Goal: Check status

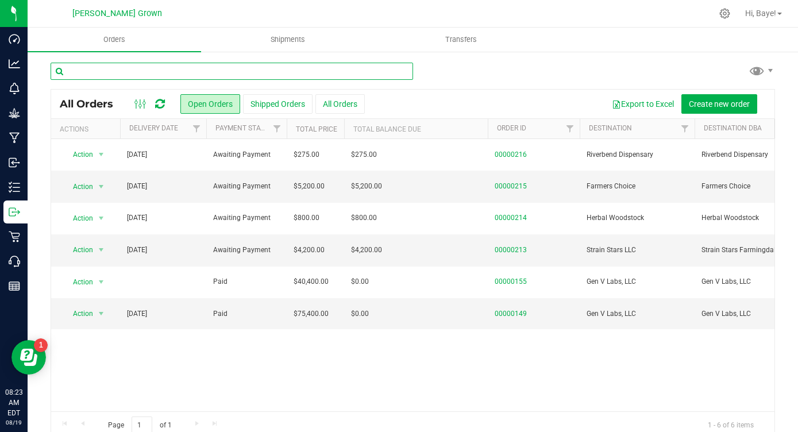
click at [238, 72] on input "text" at bounding box center [232, 71] width 363 height 17
type input "lucky green"
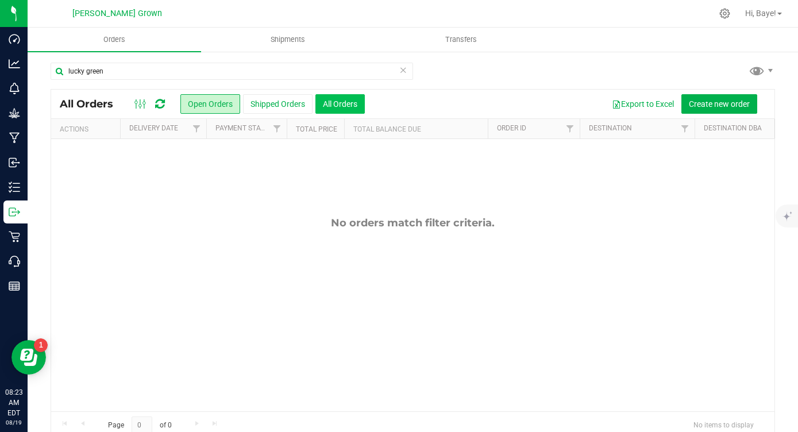
click at [340, 95] on button "All Orders" at bounding box center [340, 104] width 49 height 20
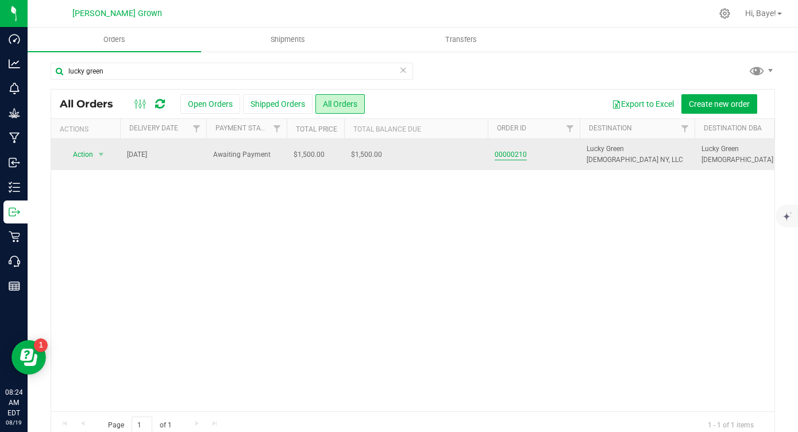
click at [506, 156] on link "00000210" at bounding box center [511, 154] width 32 height 11
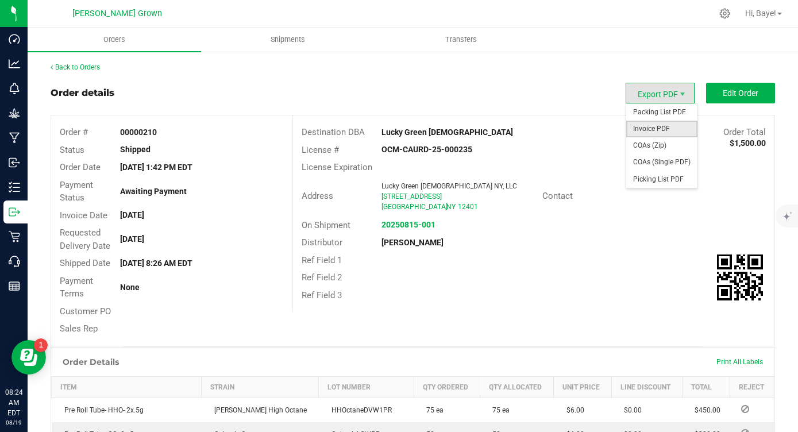
click at [674, 131] on span "Invoice PDF" at bounding box center [662, 129] width 71 height 17
